Goal: Find specific page/section: Find specific page/section

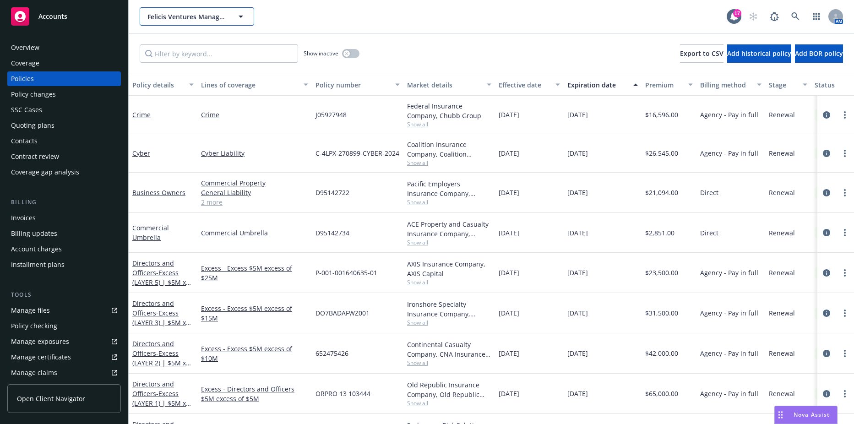
click at [190, 18] on span "Felicis Ventures Management Company LLC" at bounding box center [186, 17] width 79 height 10
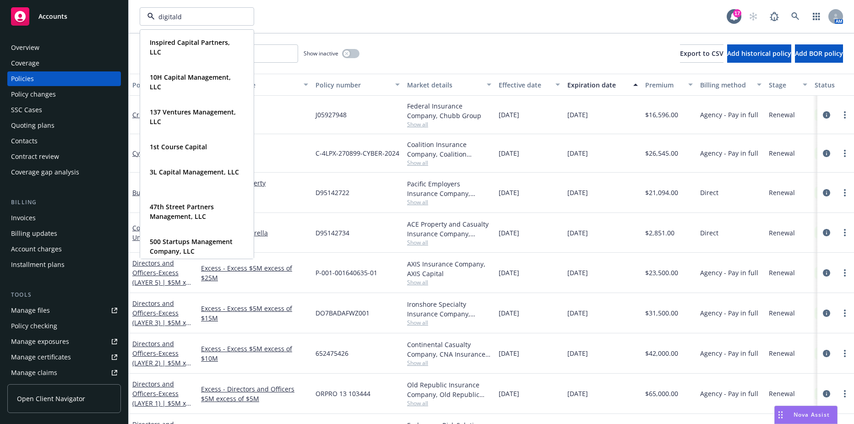
type input "digitaldx"
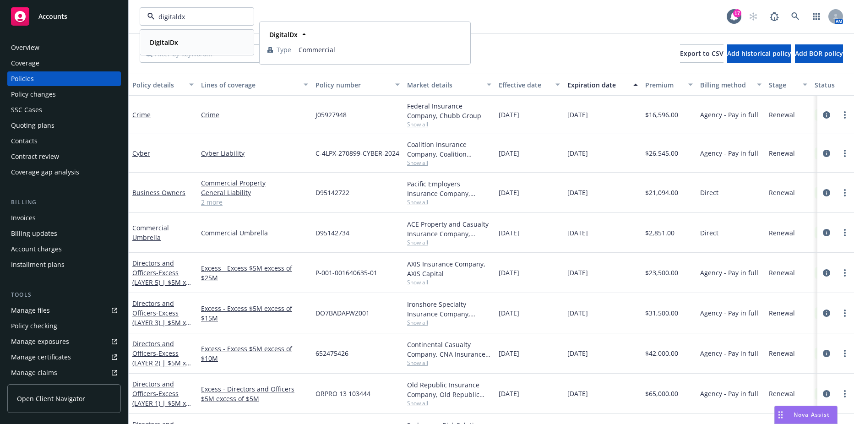
click at [180, 37] on div "DigitalDx" at bounding box center [197, 42] width 102 height 13
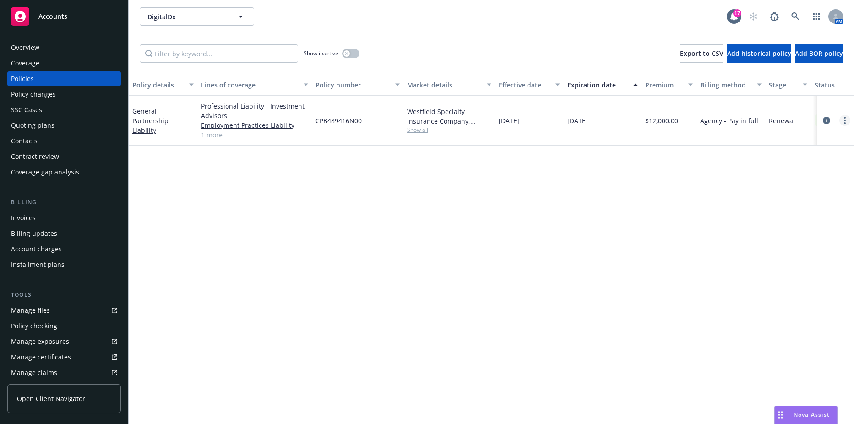
click at [847, 117] on link "more" at bounding box center [844, 120] width 11 height 11
click at [780, 254] on link "Copy logging email" at bounding box center [796, 249] width 108 height 18
click at [146, 125] on link "General Partnership Liability" at bounding box center [150, 121] width 36 height 28
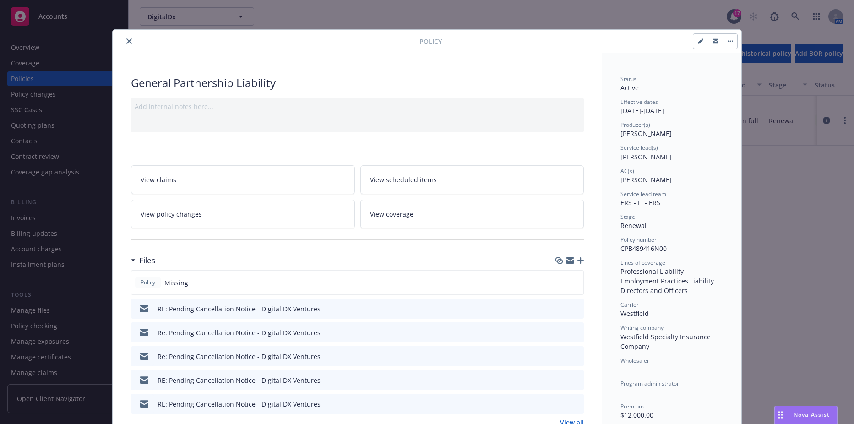
click at [126, 44] on button "close" at bounding box center [129, 41] width 11 height 11
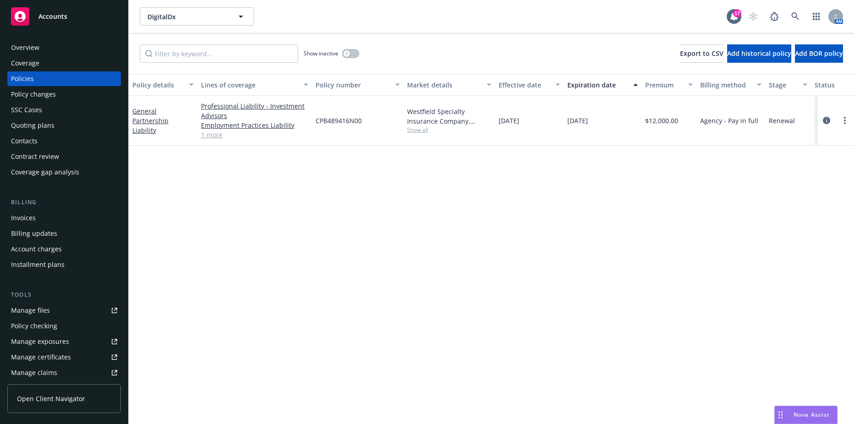
click at [28, 219] on div "Invoices" at bounding box center [23, 218] width 25 height 15
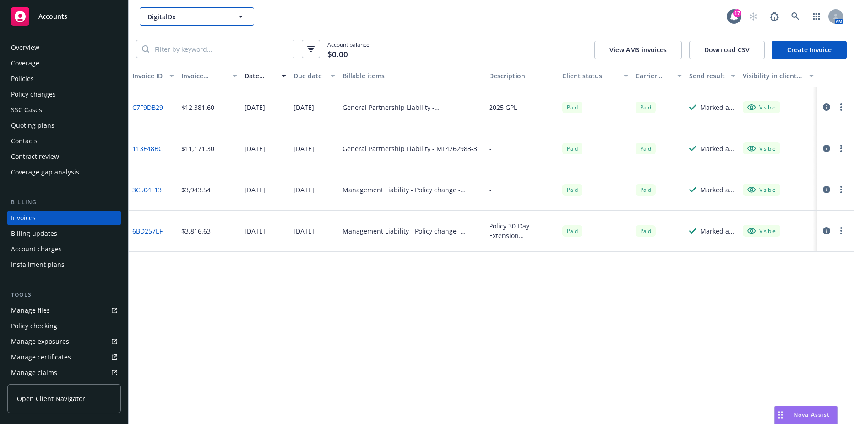
click at [183, 14] on span "DigitalDx" at bounding box center [186, 17] width 79 height 10
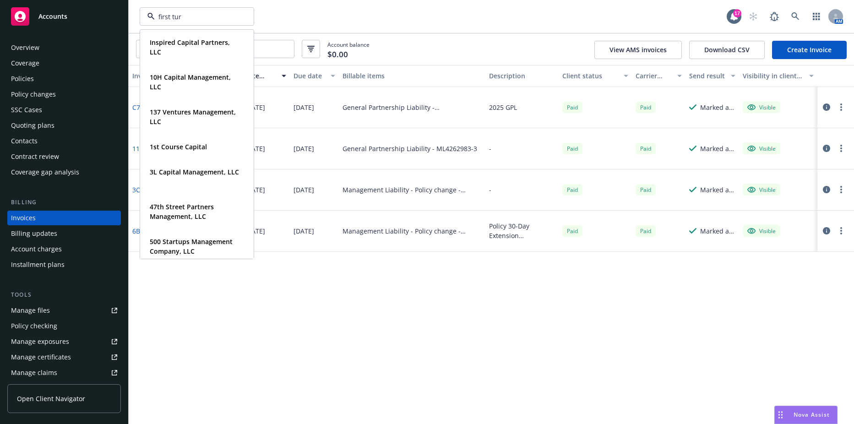
type input "first turn"
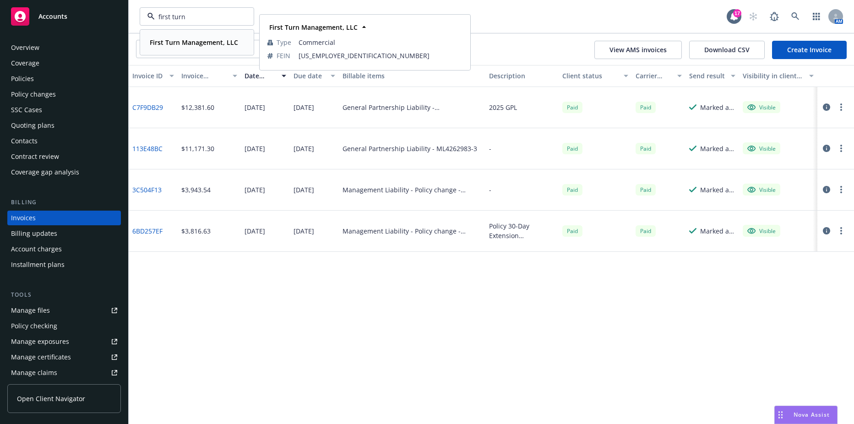
click at [175, 40] on strong "First Turn Management, LLC" at bounding box center [194, 42] width 88 height 9
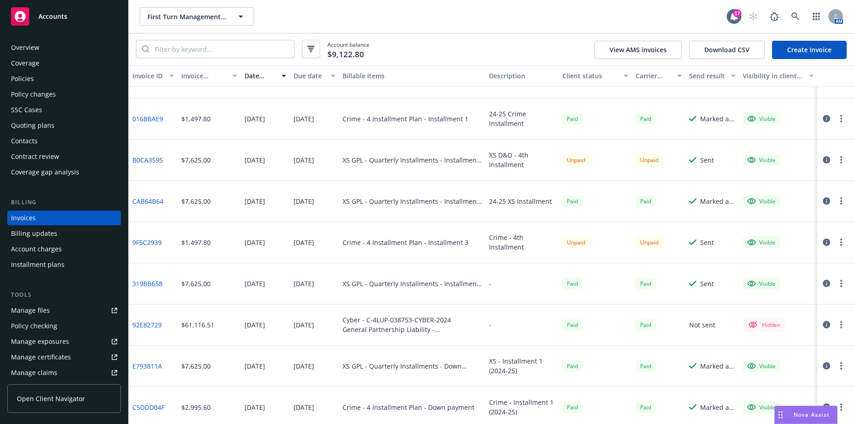
scroll to position [34, 0]
